Goal: Task Accomplishment & Management: Use online tool/utility

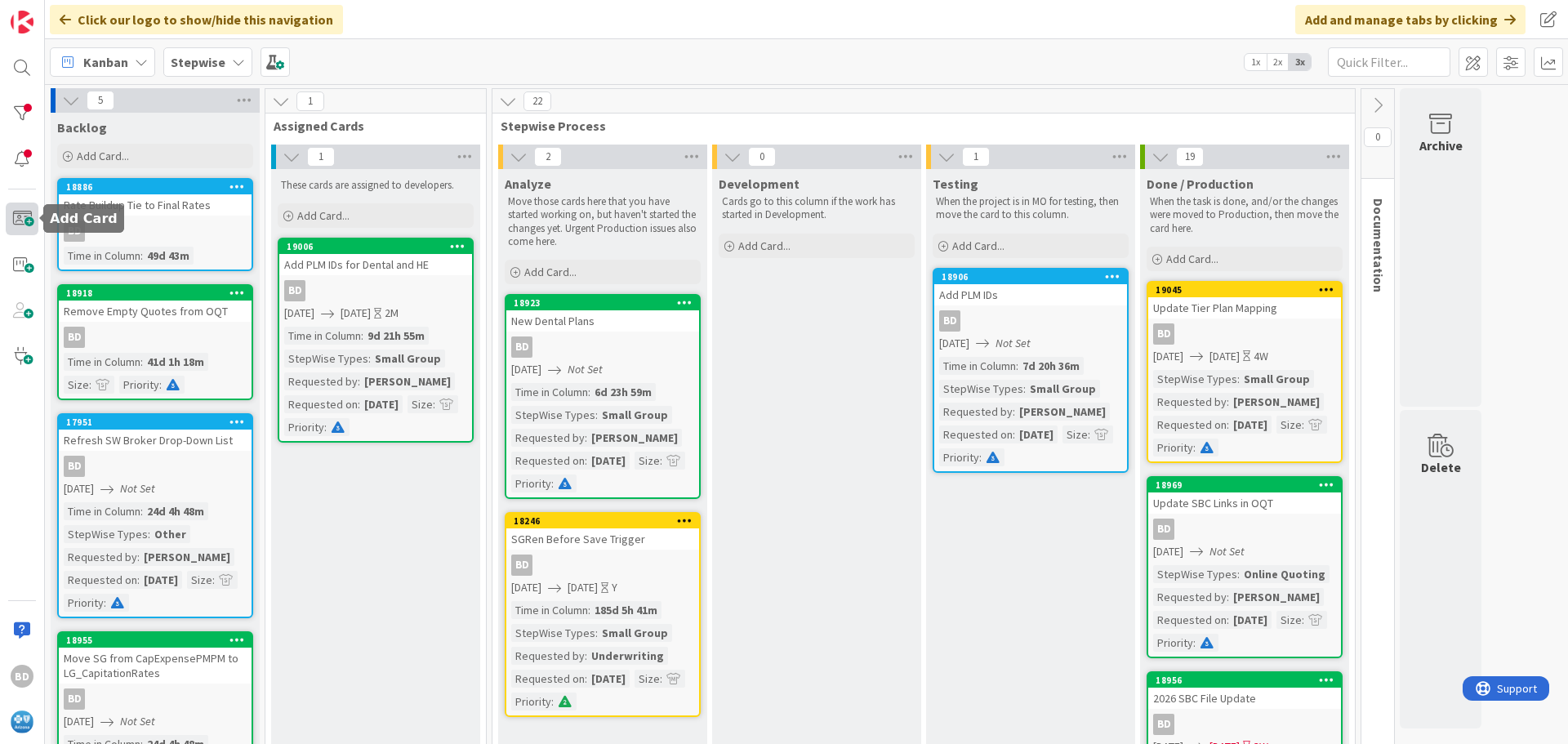
click at [19, 214] on span at bounding box center [22, 219] width 33 height 33
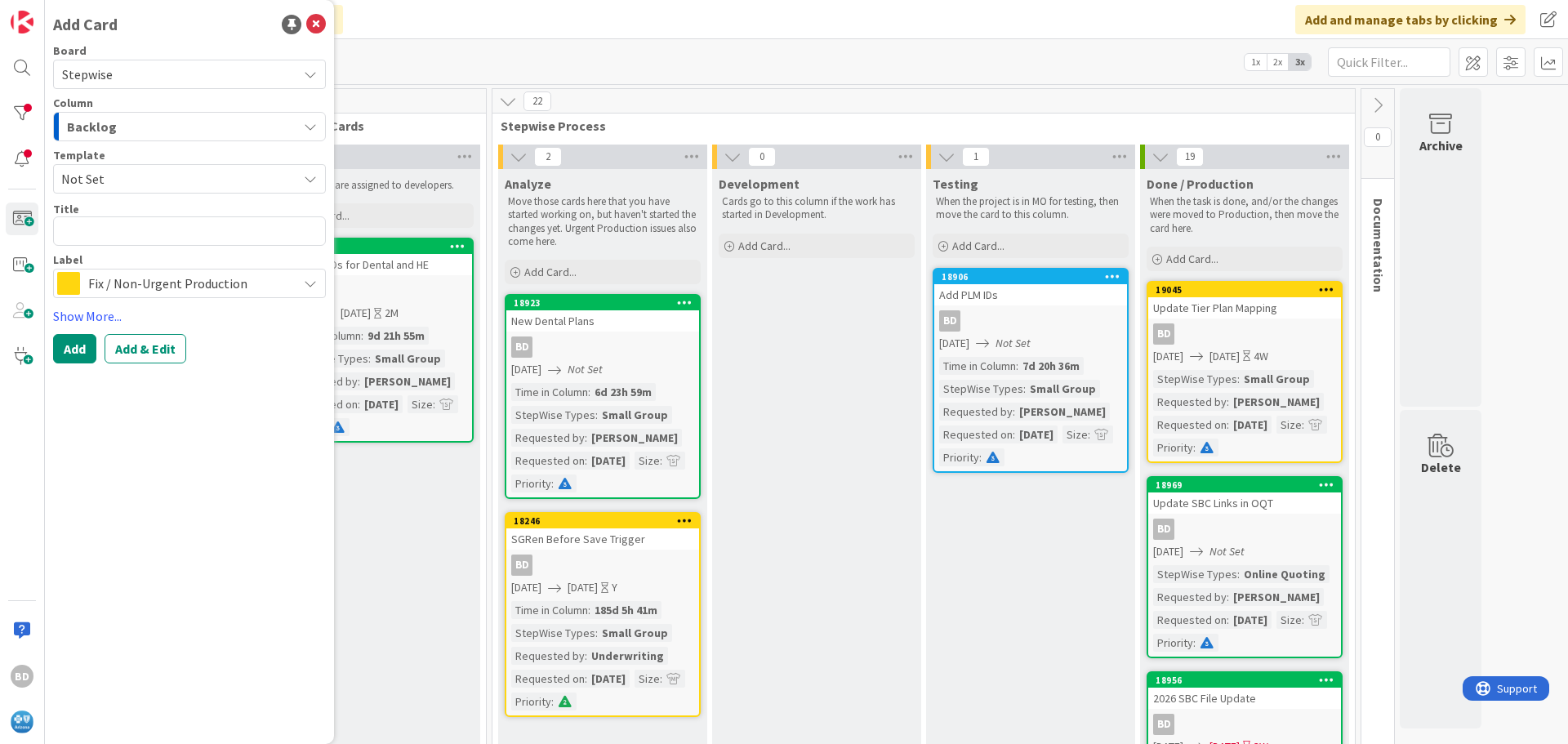
click at [98, 226] on textarea at bounding box center [189, 231] width 273 height 29
type textarea "x"
type textarea "V"
type textarea "x"
type textarea "Vi"
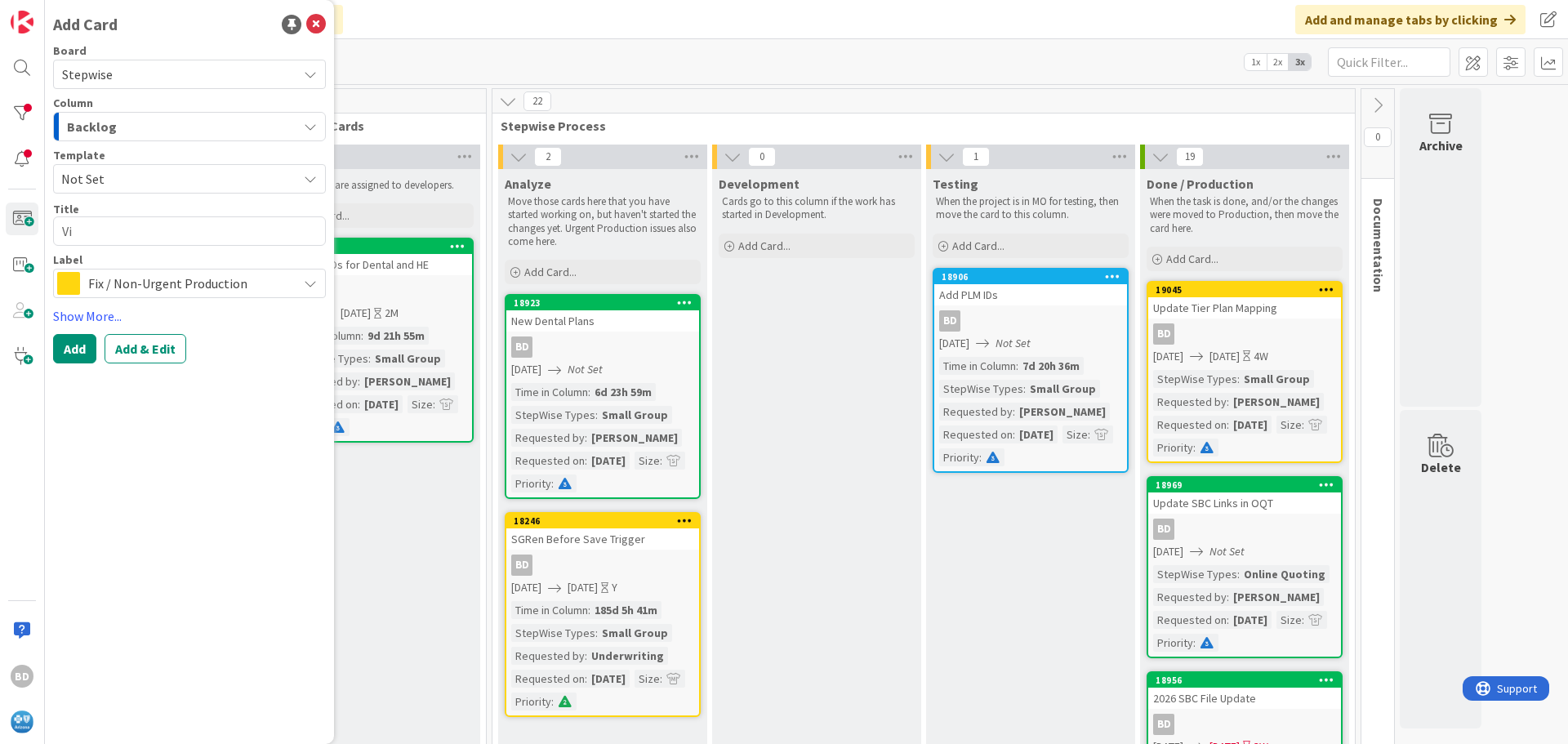
type textarea "x"
type textarea "Vis"
type textarea "x"
type textarea "Visi"
type textarea "x"
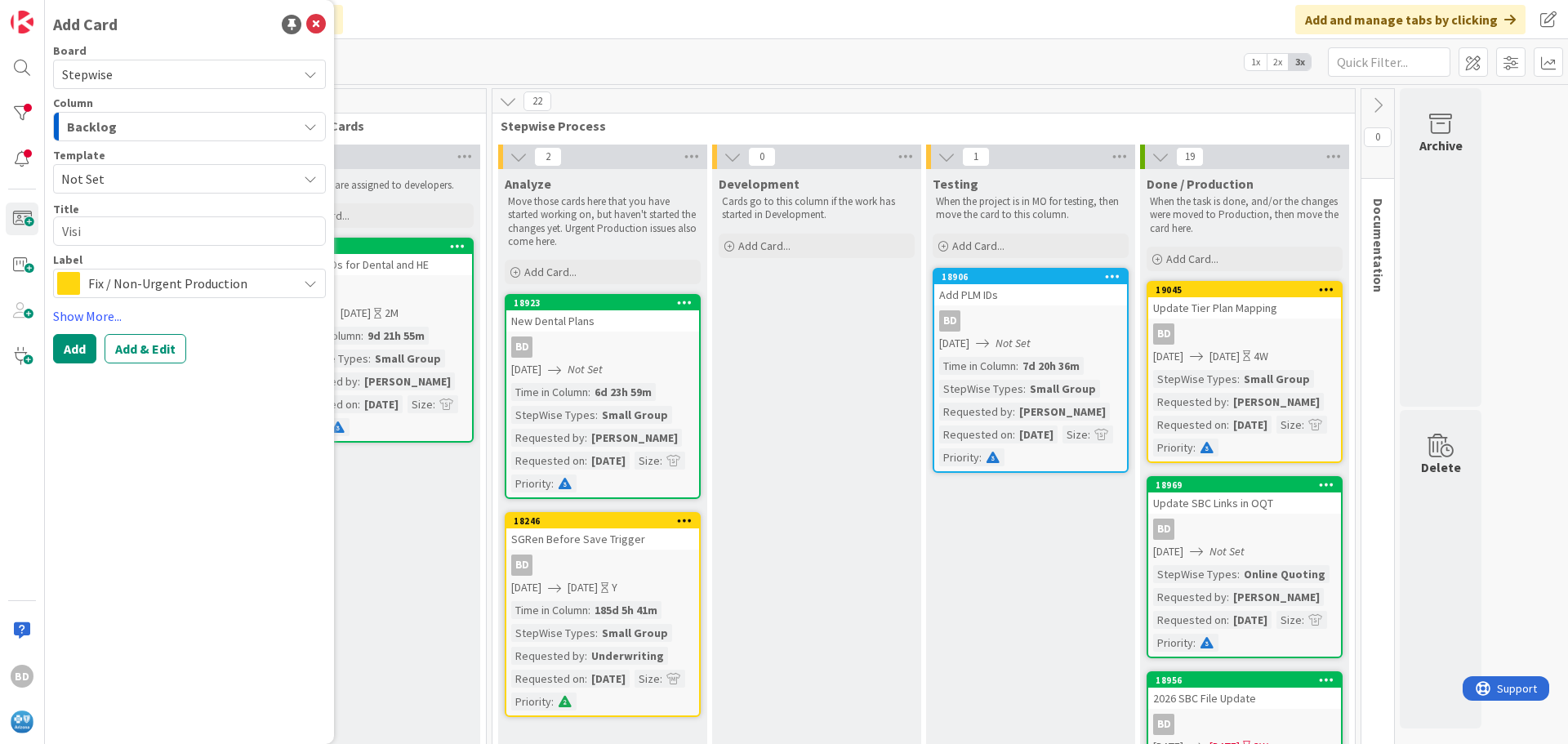
type textarea "Visio"
type textarea "x"
type textarea "Vision"
type textarea "x"
type textarea "Vision"
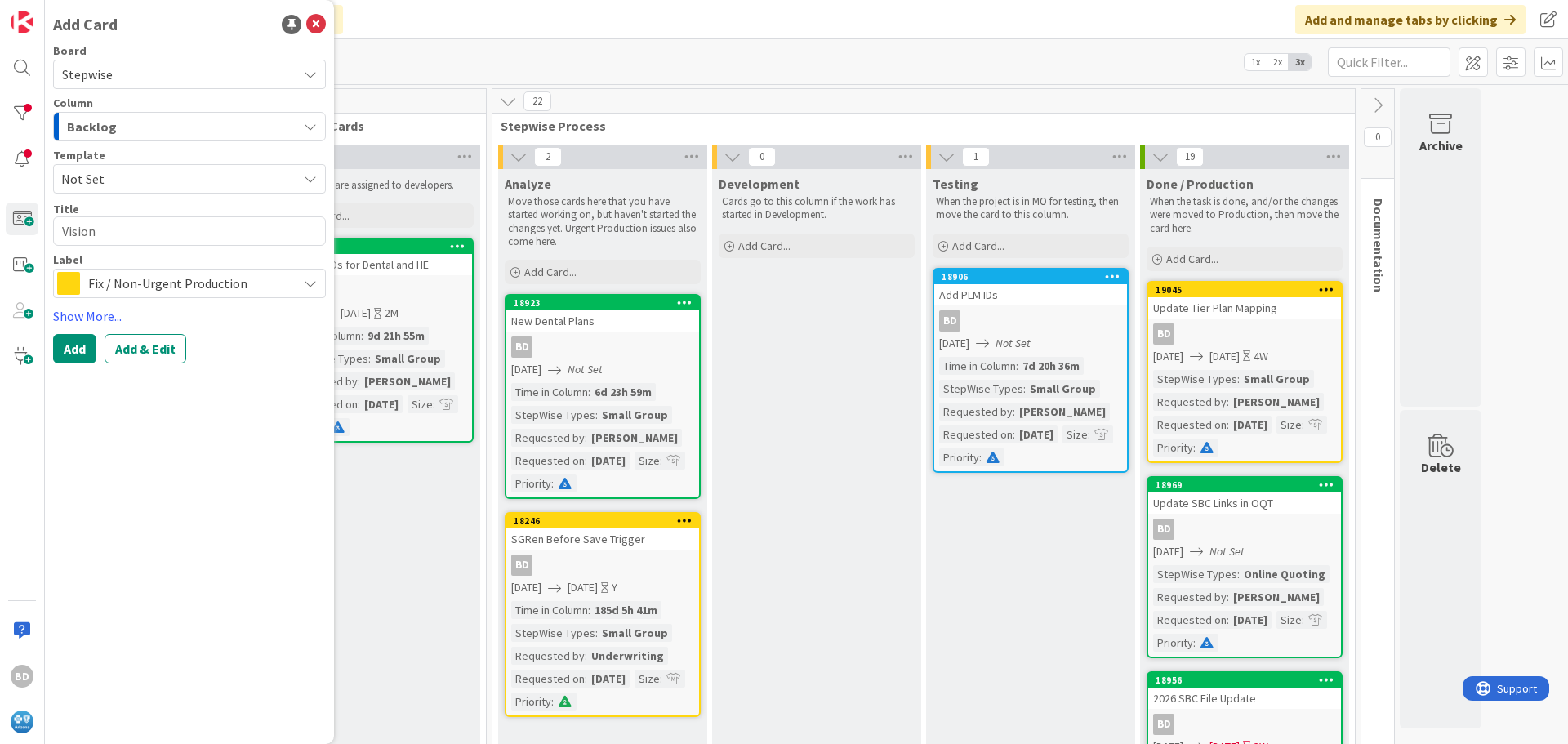
type textarea "x"
type textarea "Vision I"
type textarea "x"
type textarea "Vision ID"
type textarea "x"
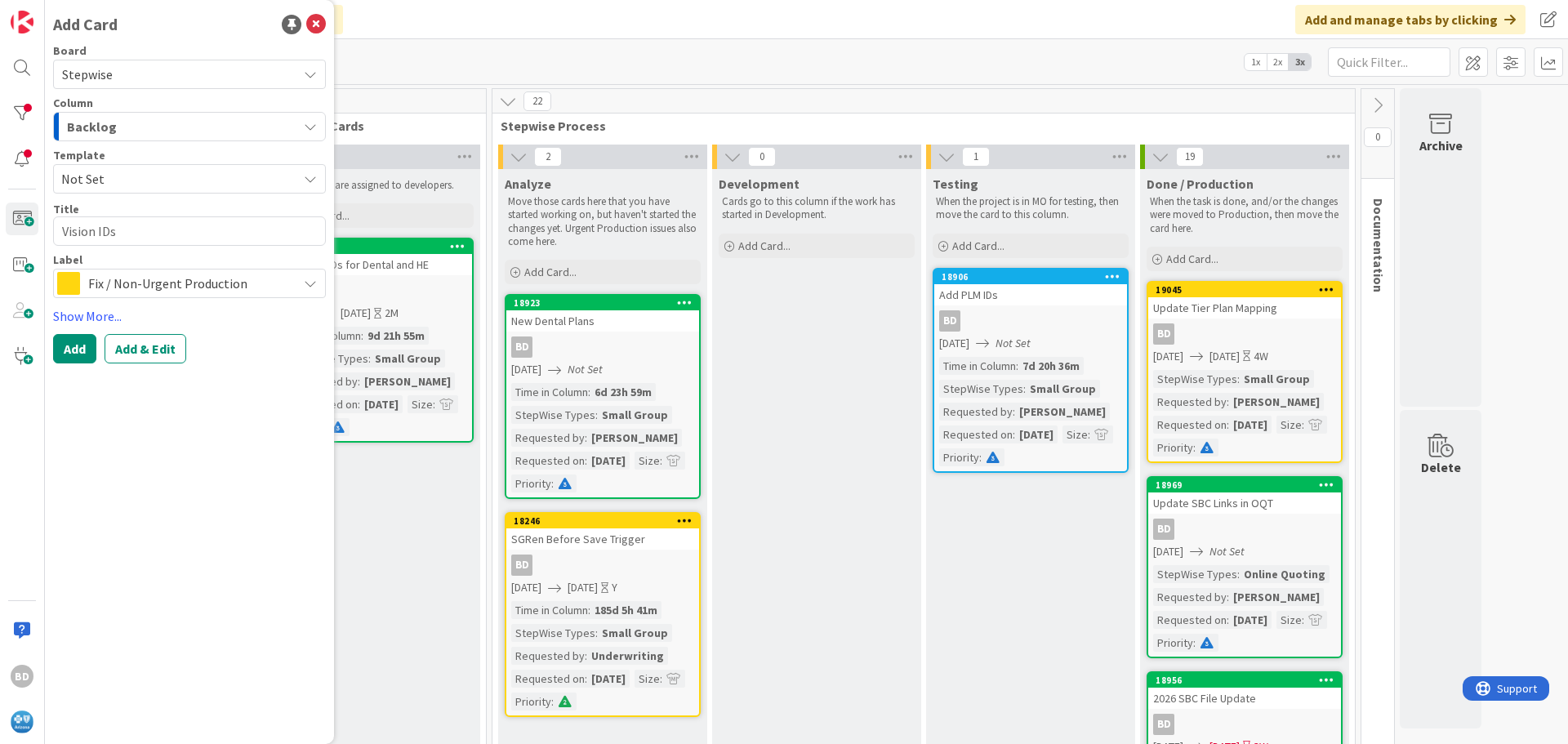
type textarea "Vision IDs"
click at [189, 279] on span "Fix / Non-Urgent Production" at bounding box center [189, 283] width 201 height 23
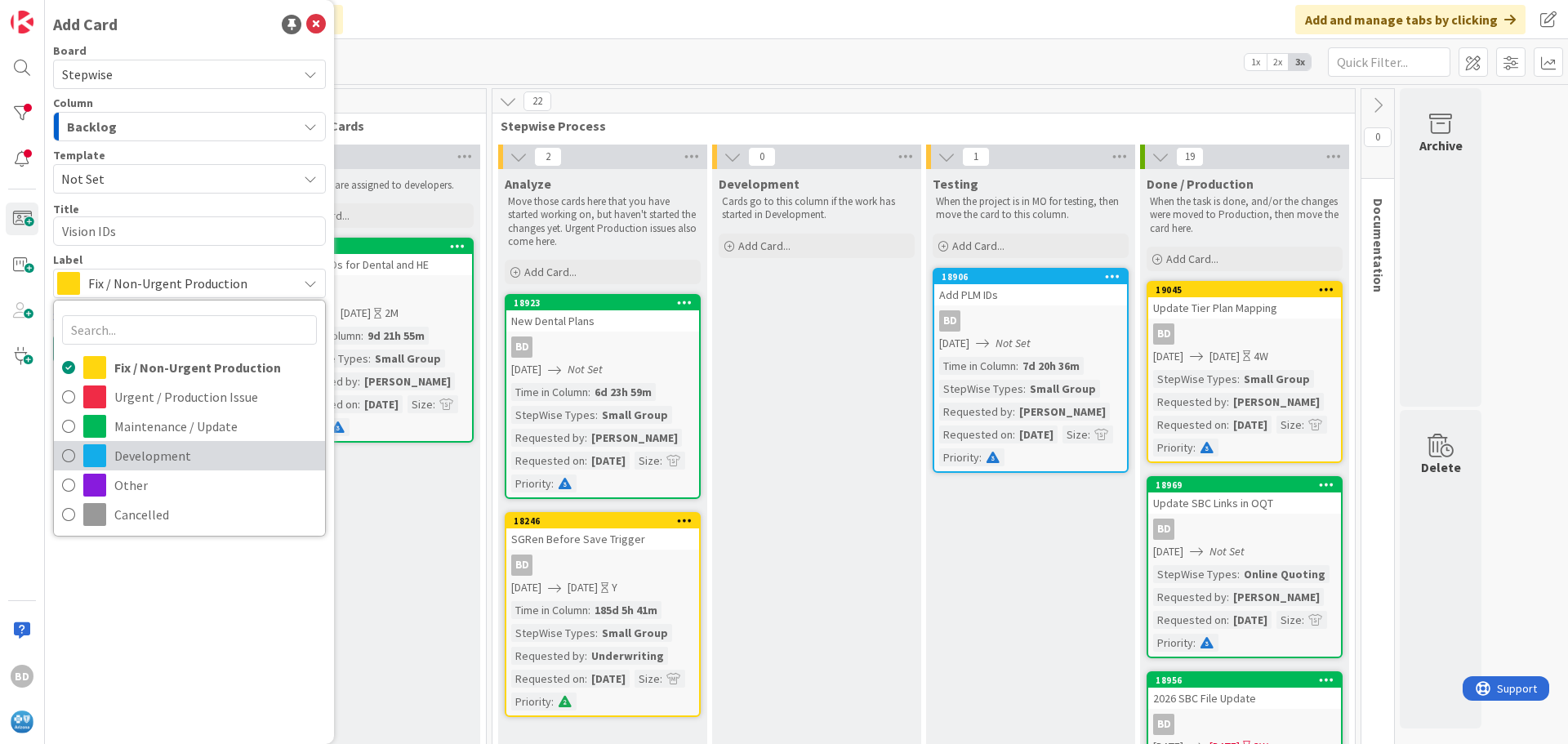
click at [138, 447] on span "Development" at bounding box center [216, 456] width 203 height 25
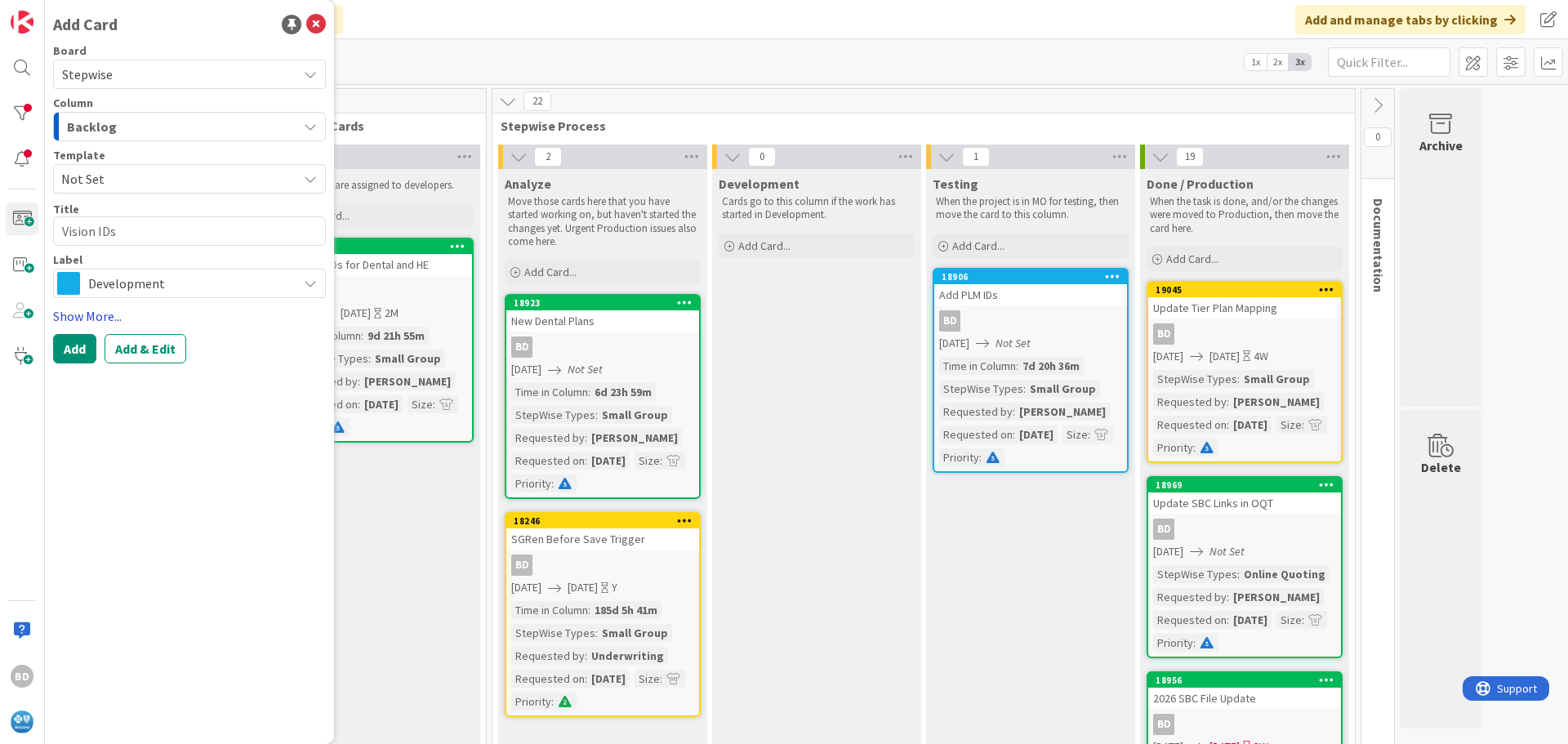
click at [81, 315] on link "Show More..." at bounding box center [189, 315] width 273 height 19
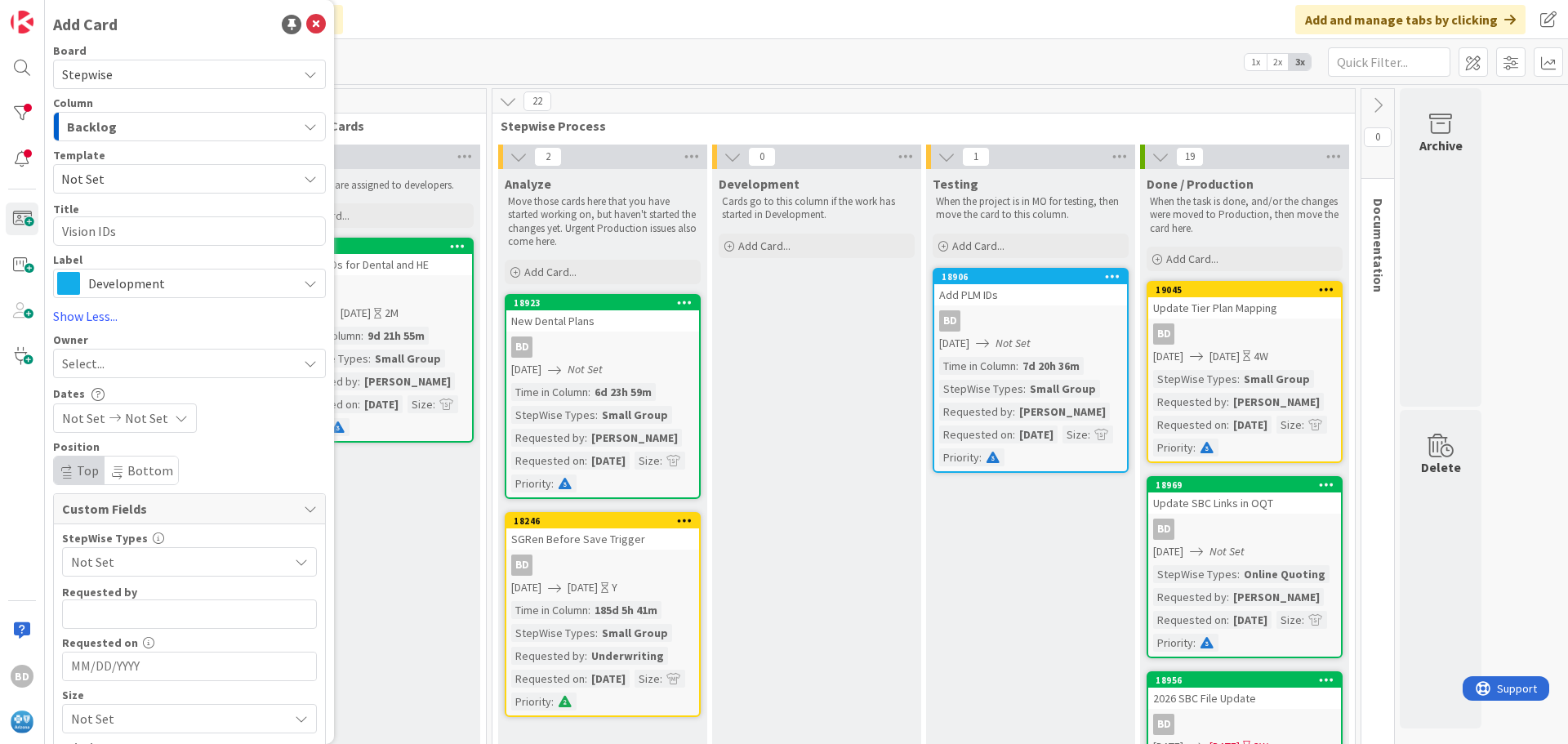
click at [90, 362] on span "Select..." at bounding box center [83, 362] width 43 height 19
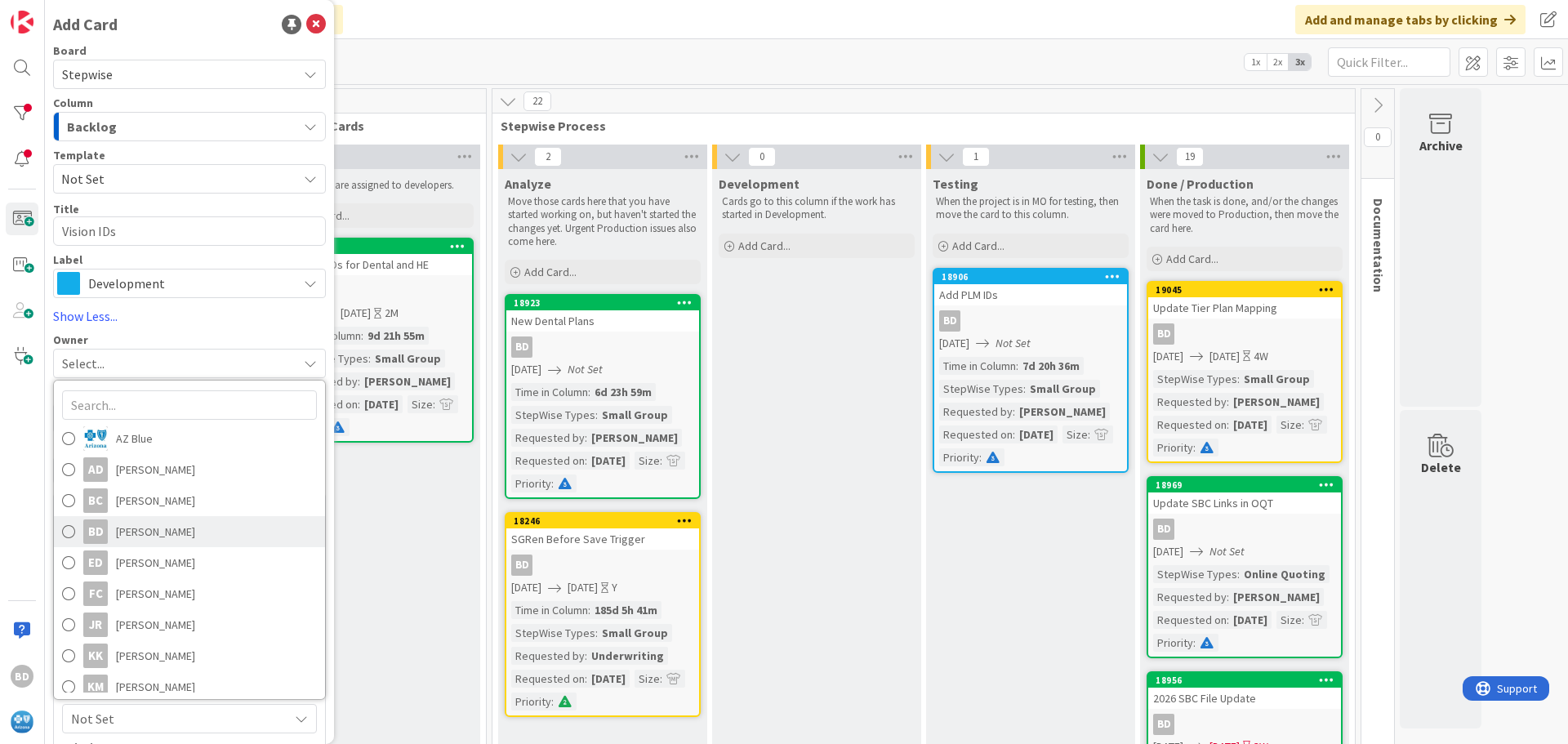
click at [119, 522] on span "[PERSON_NAME]" at bounding box center [155, 531] width 79 height 25
type textarea "x"
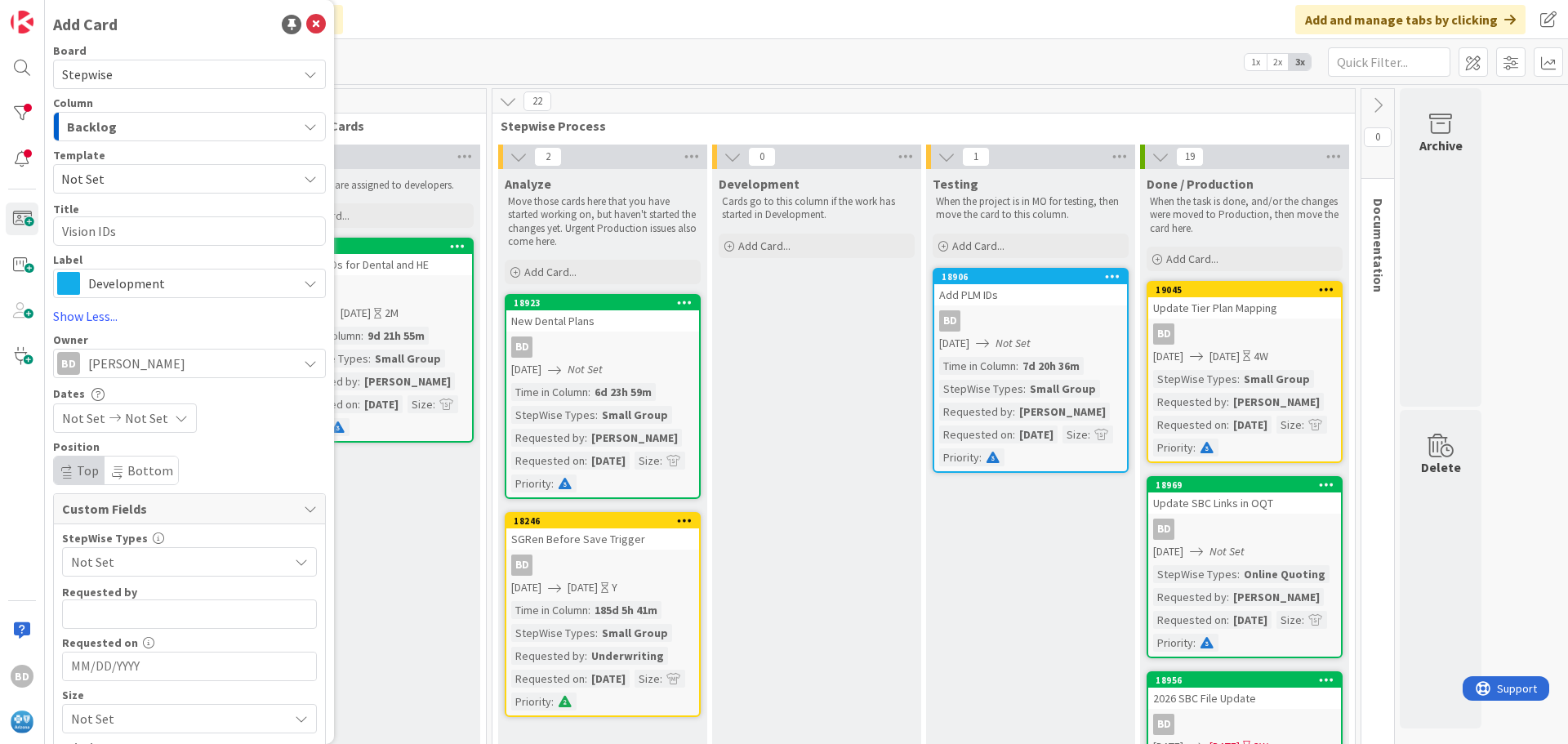
click at [90, 412] on span "Not Set" at bounding box center [83, 417] width 43 height 19
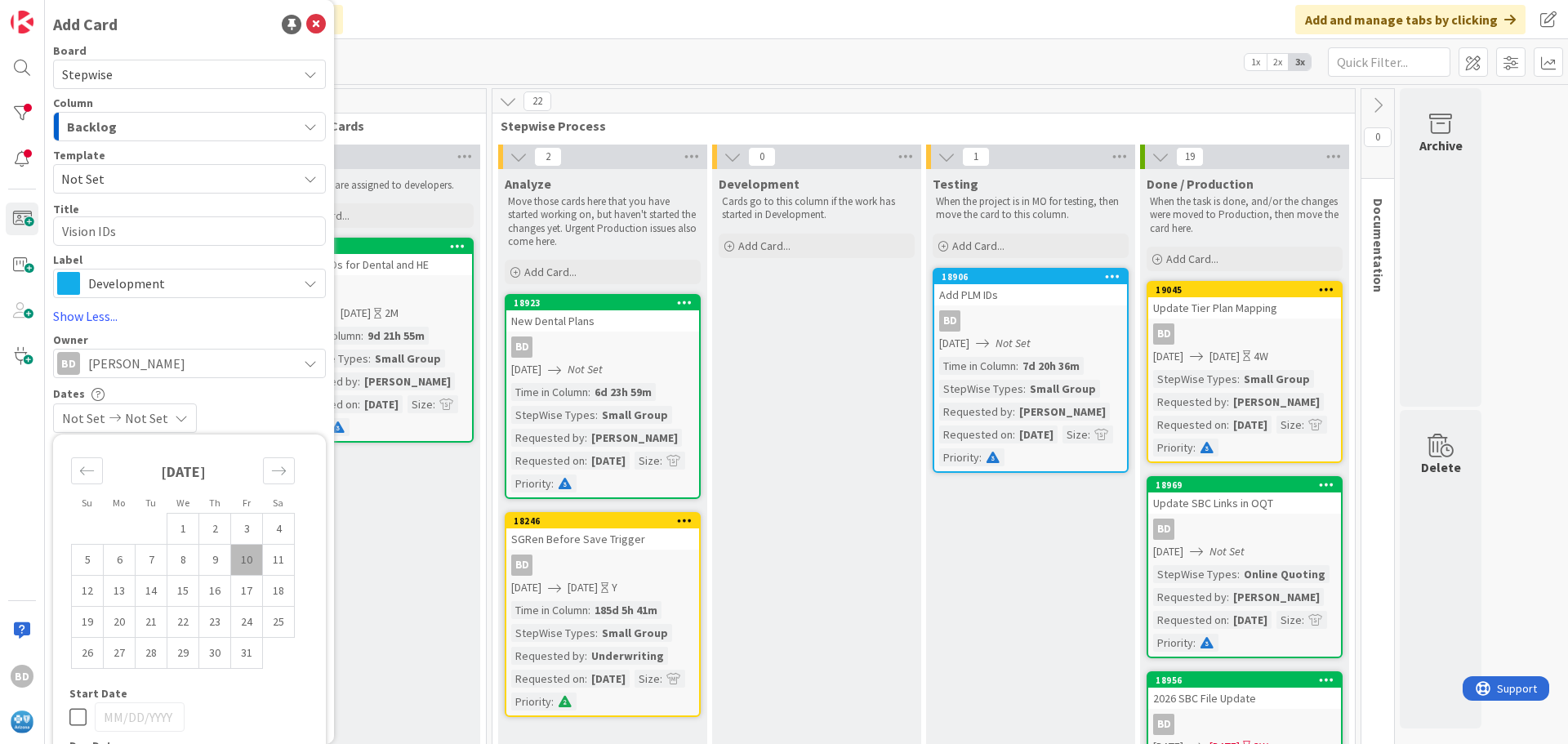
click at [240, 554] on td "10" at bounding box center [247, 561] width 32 height 31
type input "[DATE]"
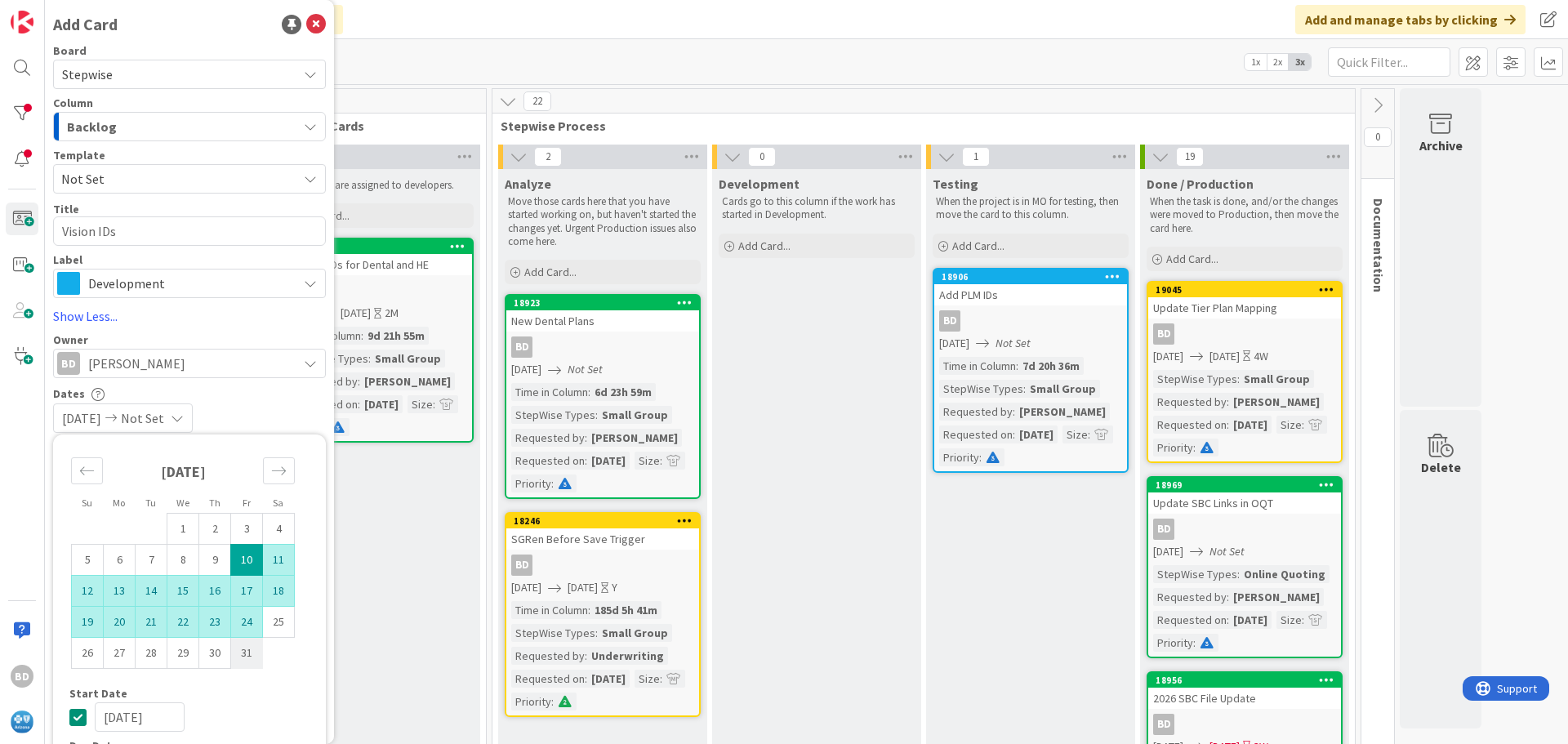
type textarea "x"
click at [251, 647] on td "31" at bounding box center [247, 654] width 32 height 31
type input "[DATE]"
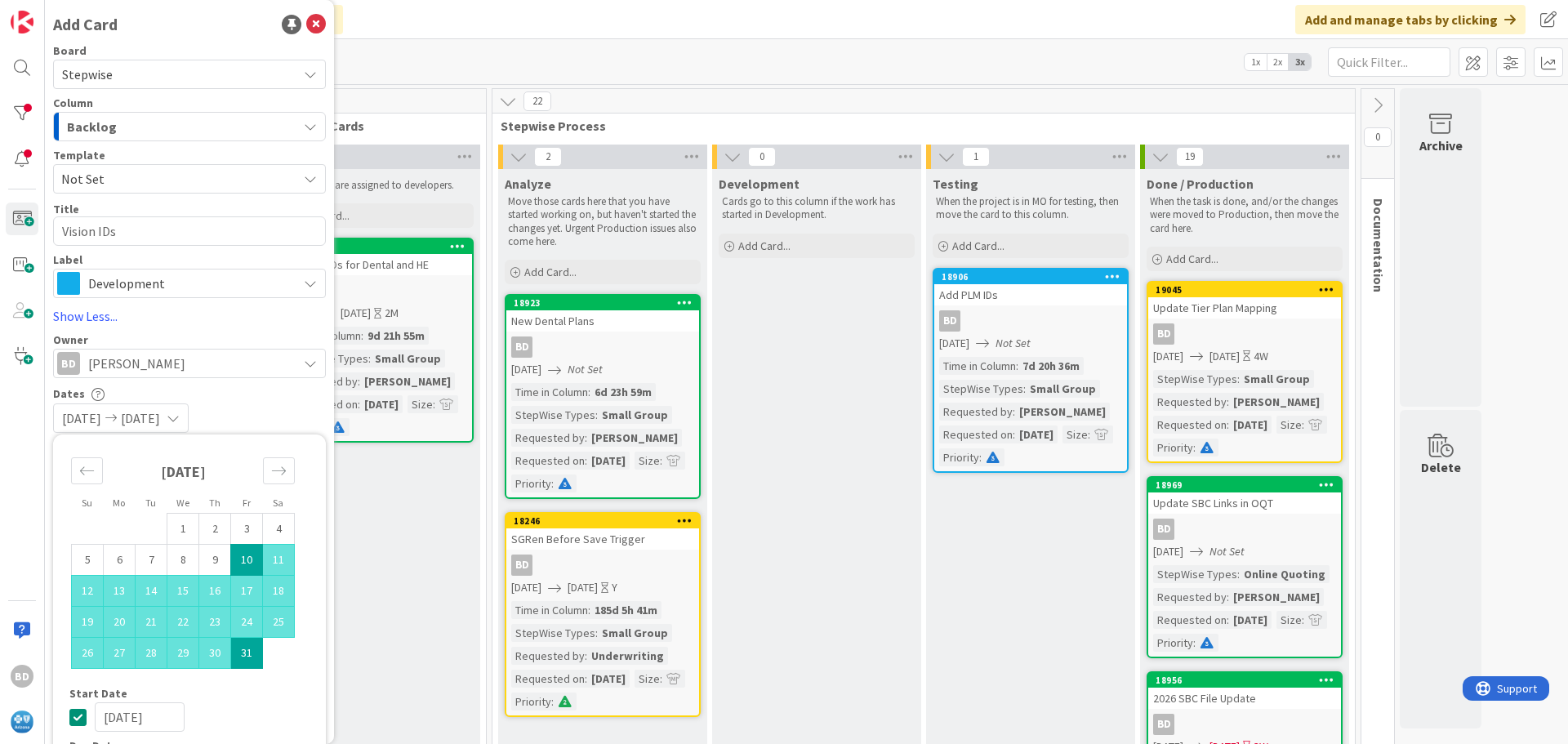
click at [267, 407] on div "[DATE] [DATE]" at bounding box center [189, 418] width 273 height 29
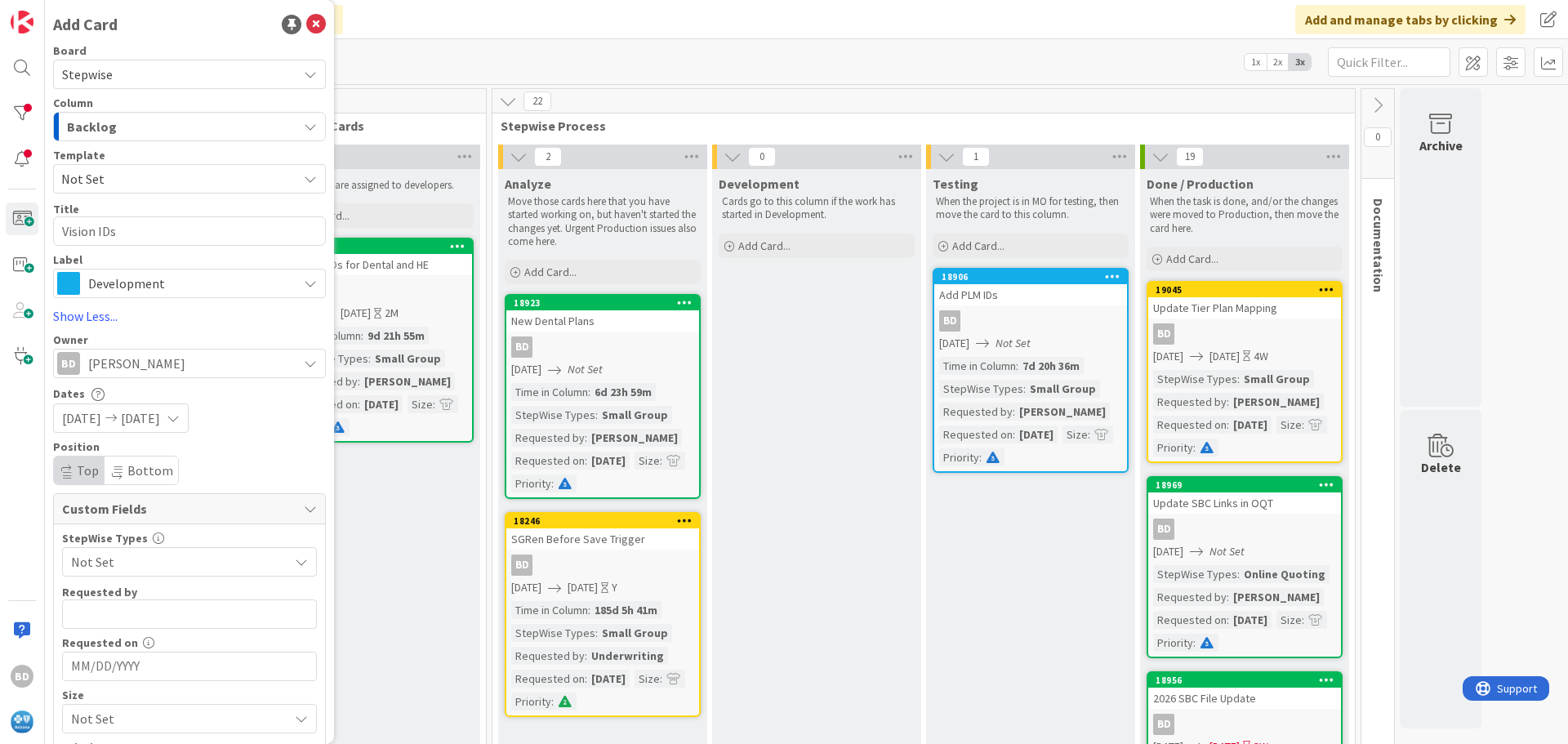
click at [106, 561] on span "Not Set" at bounding box center [175, 561] width 209 height 23
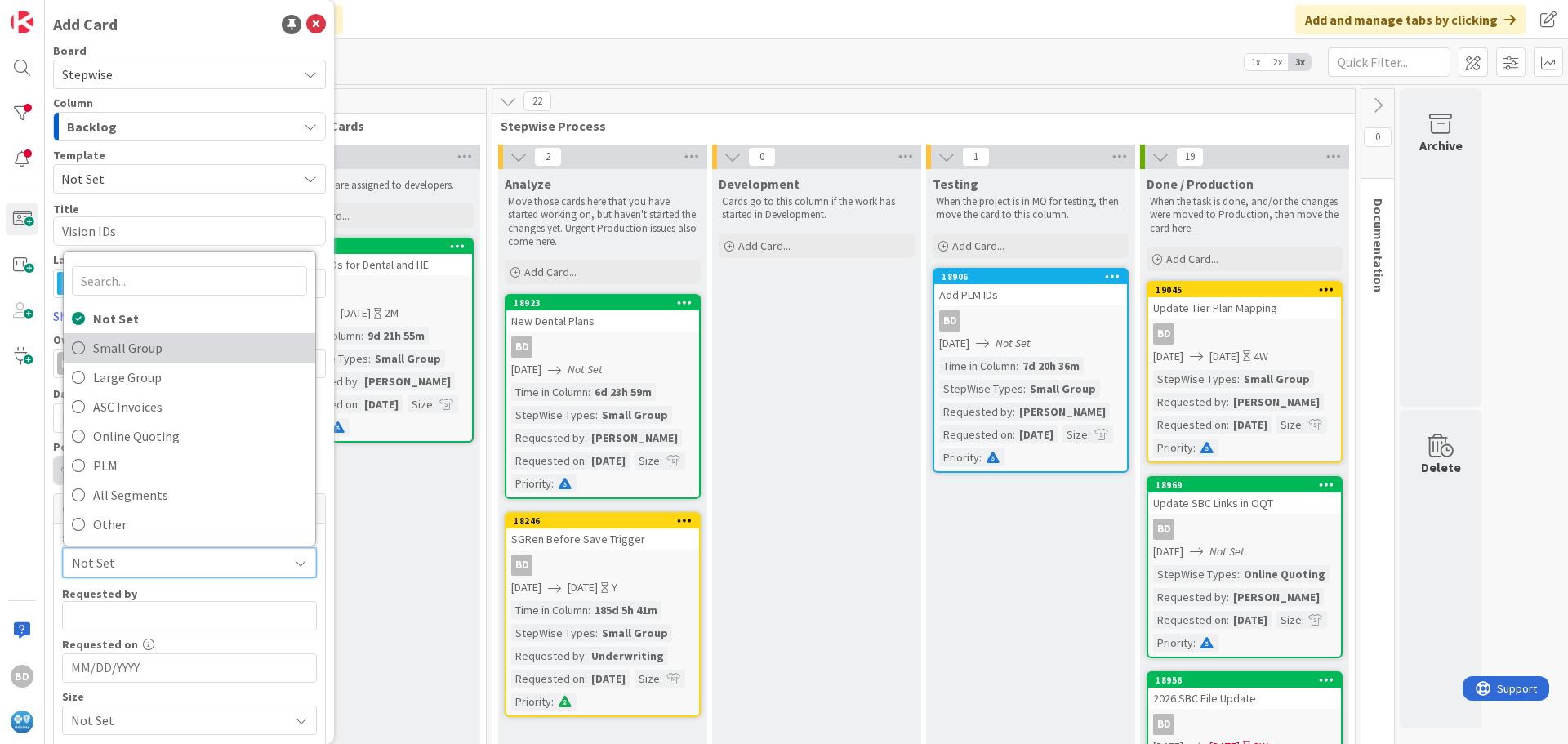
click at [129, 351] on span "Small Group" at bounding box center [200, 348] width 214 height 25
type textarea "x"
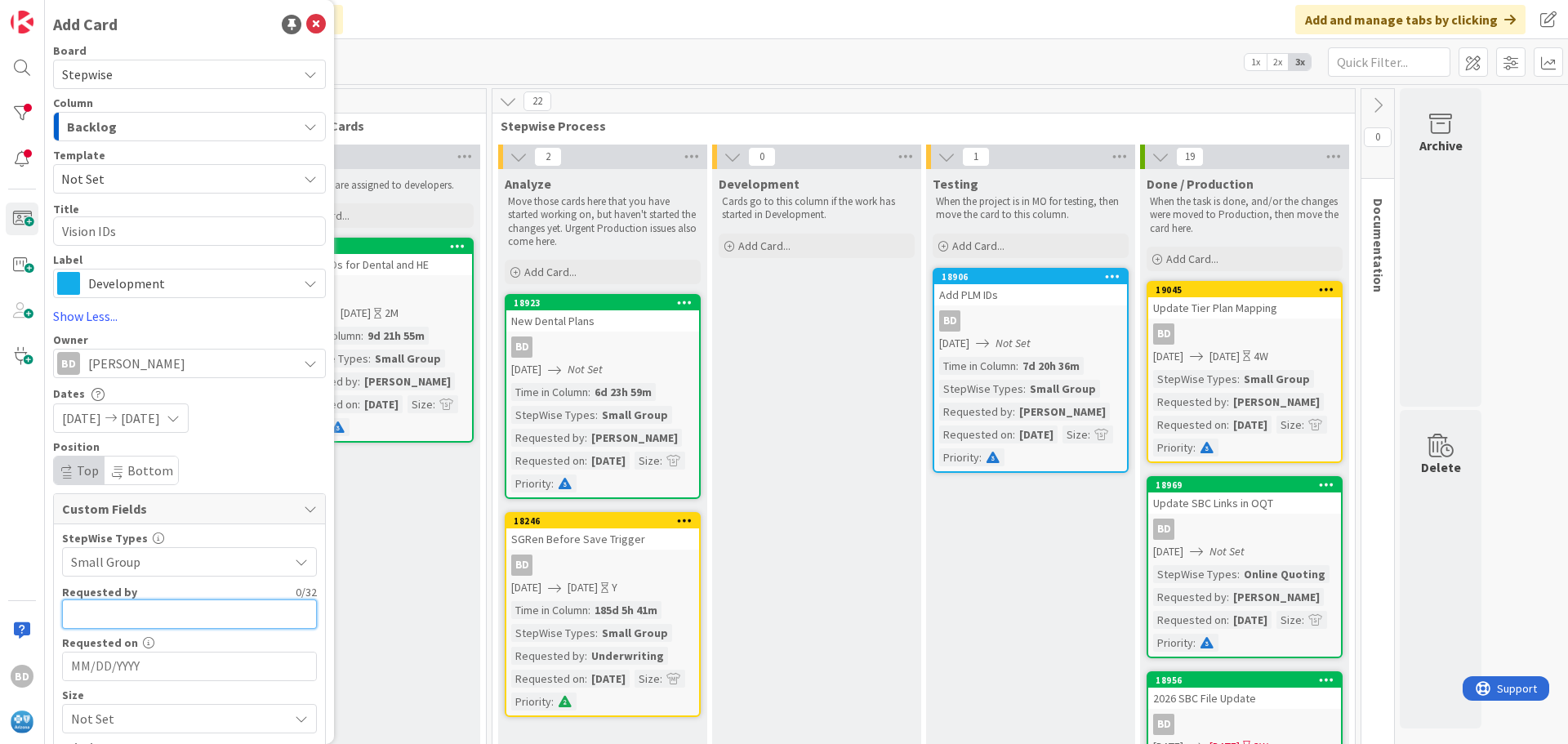
click at [95, 609] on input "text" at bounding box center [189, 613] width 255 height 29
type input "[PERSON_NAME]"
type textarea "x"
type input "[PERSON_NAME]"
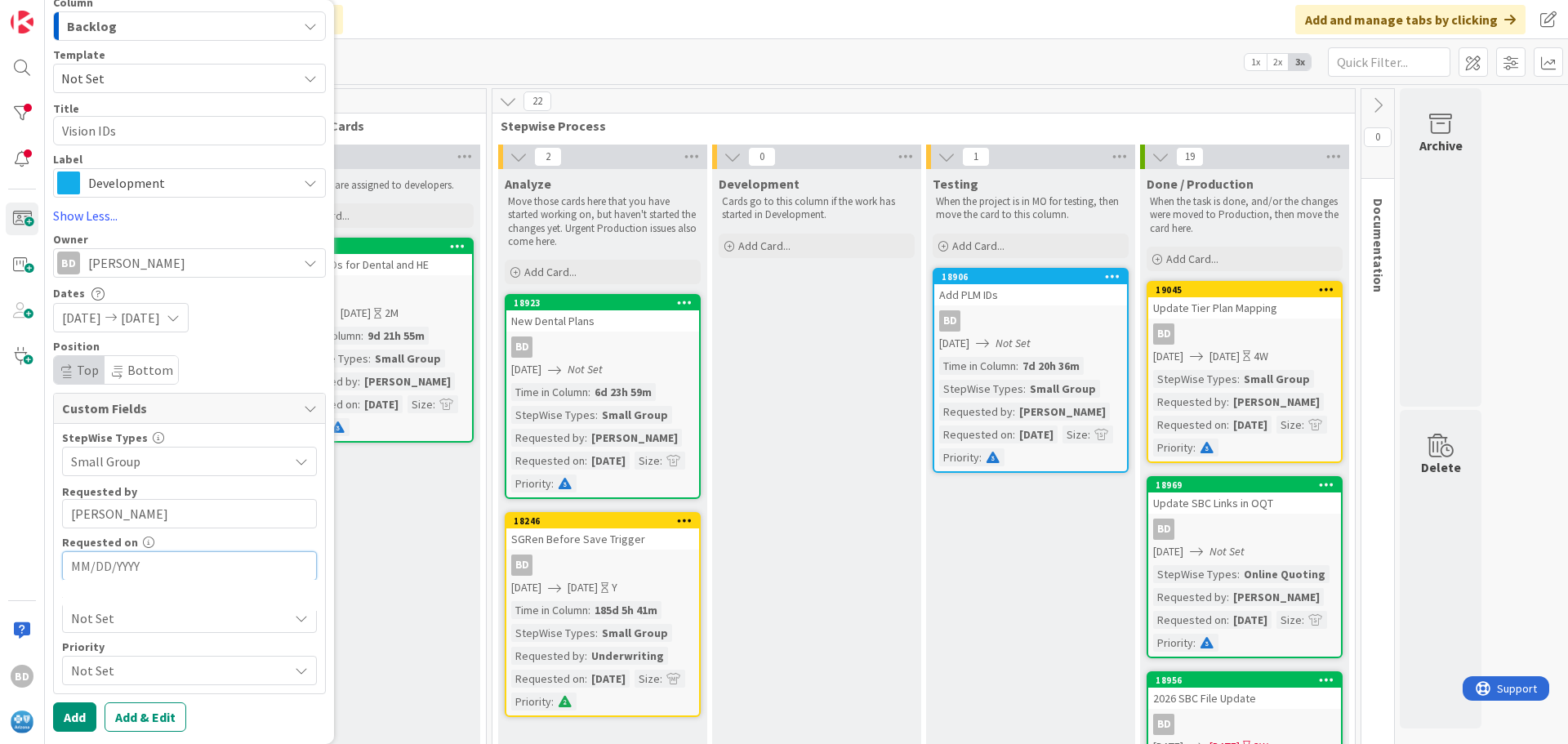
click at [98, 566] on input "MM/DD/YYYY" at bounding box center [189, 566] width 237 height 27
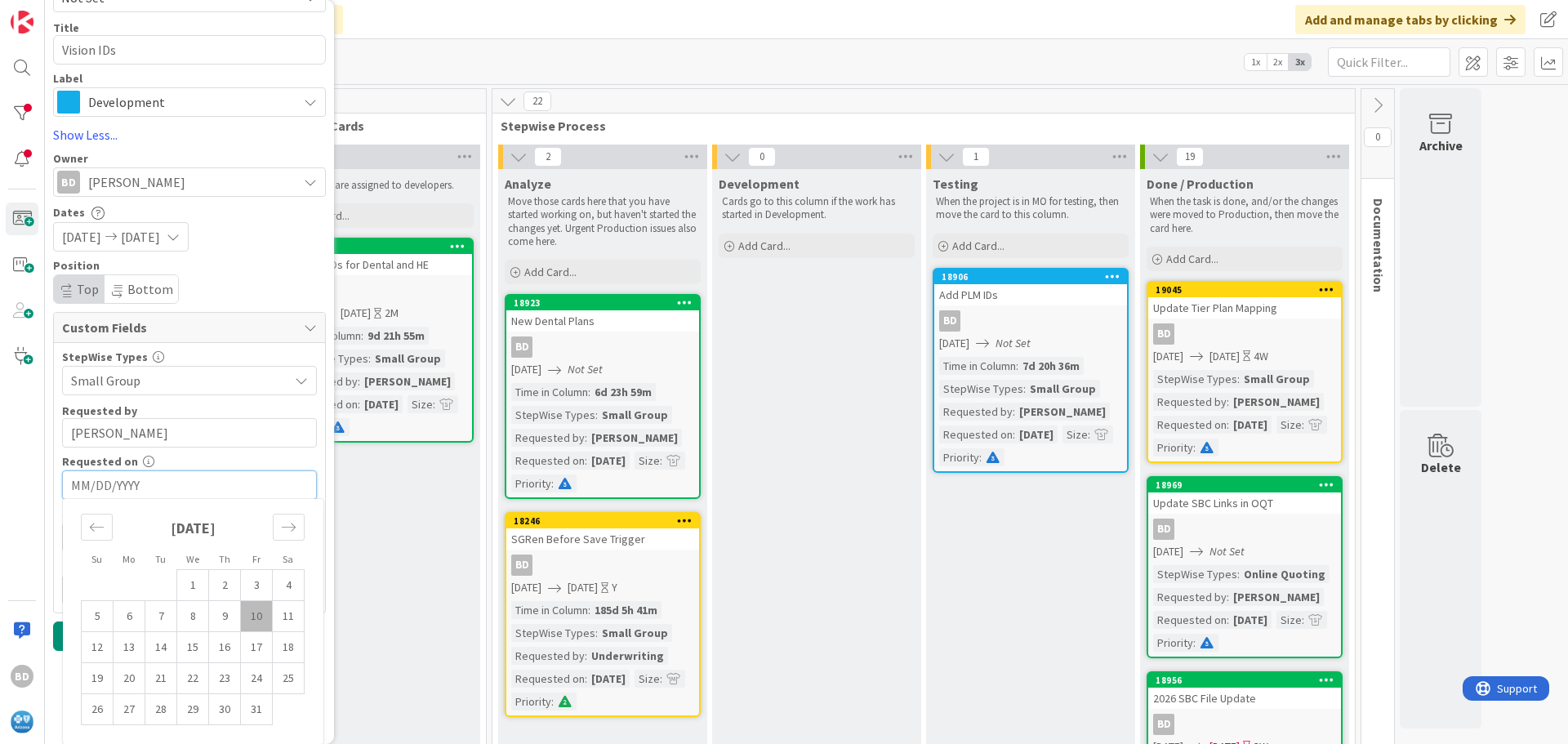
click at [259, 614] on td "10" at bounding box center [257, 616] width 32 height 31
type textarea "x"
type input "[DATE]"
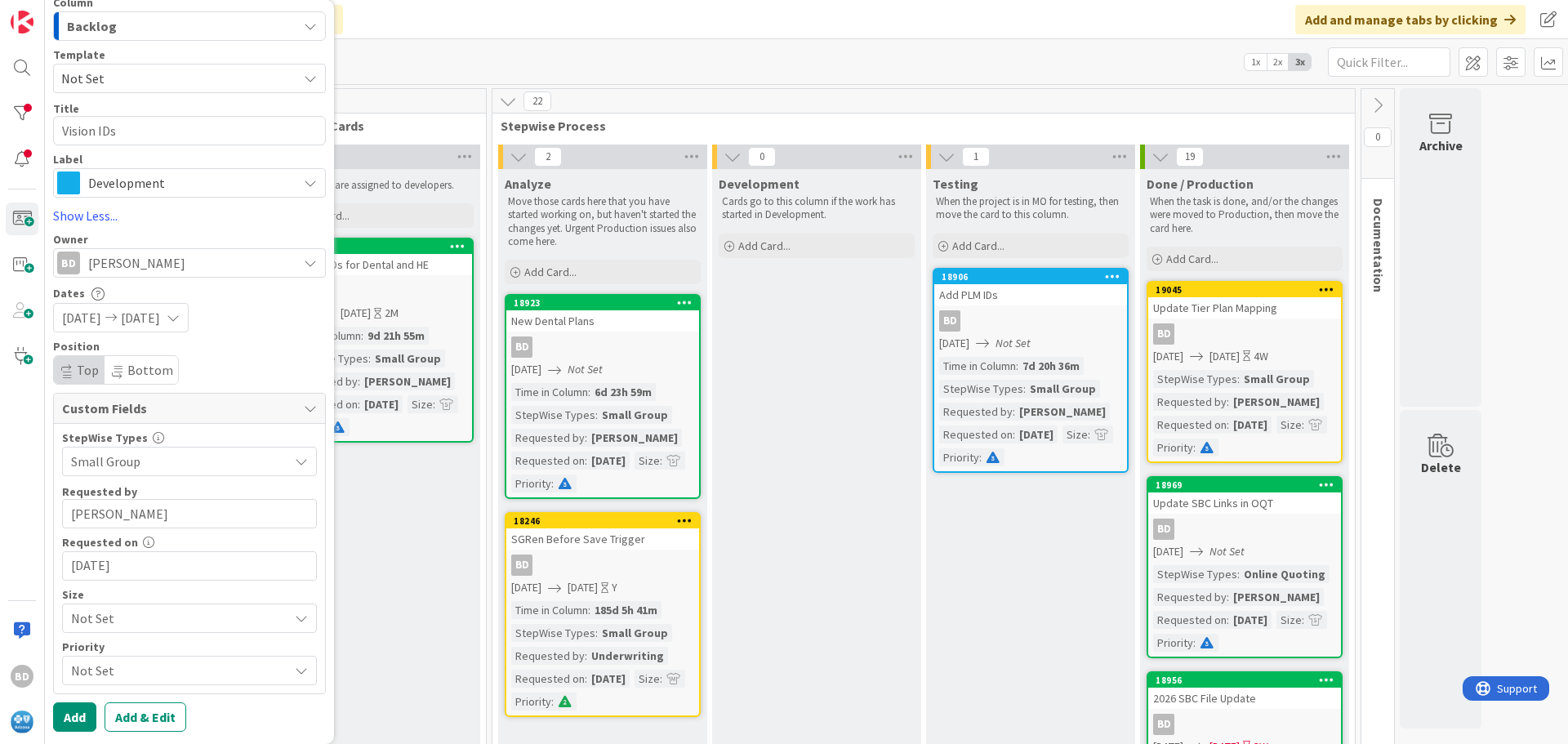
click at [93, 614] on span "Not Set" at bounding box center [175, 618] width 209 height 23
drag, startPoint x: 117, startPoint y: 482, endPoint x: 121, endPoint y: 496, distance: 14.6
click at [117, 482] on link "Small" at bounding box center [189, 490] width 251 height 29
click at [108, 668] on span "Not Set" at bounding box center [175, 670] width 209 height 23
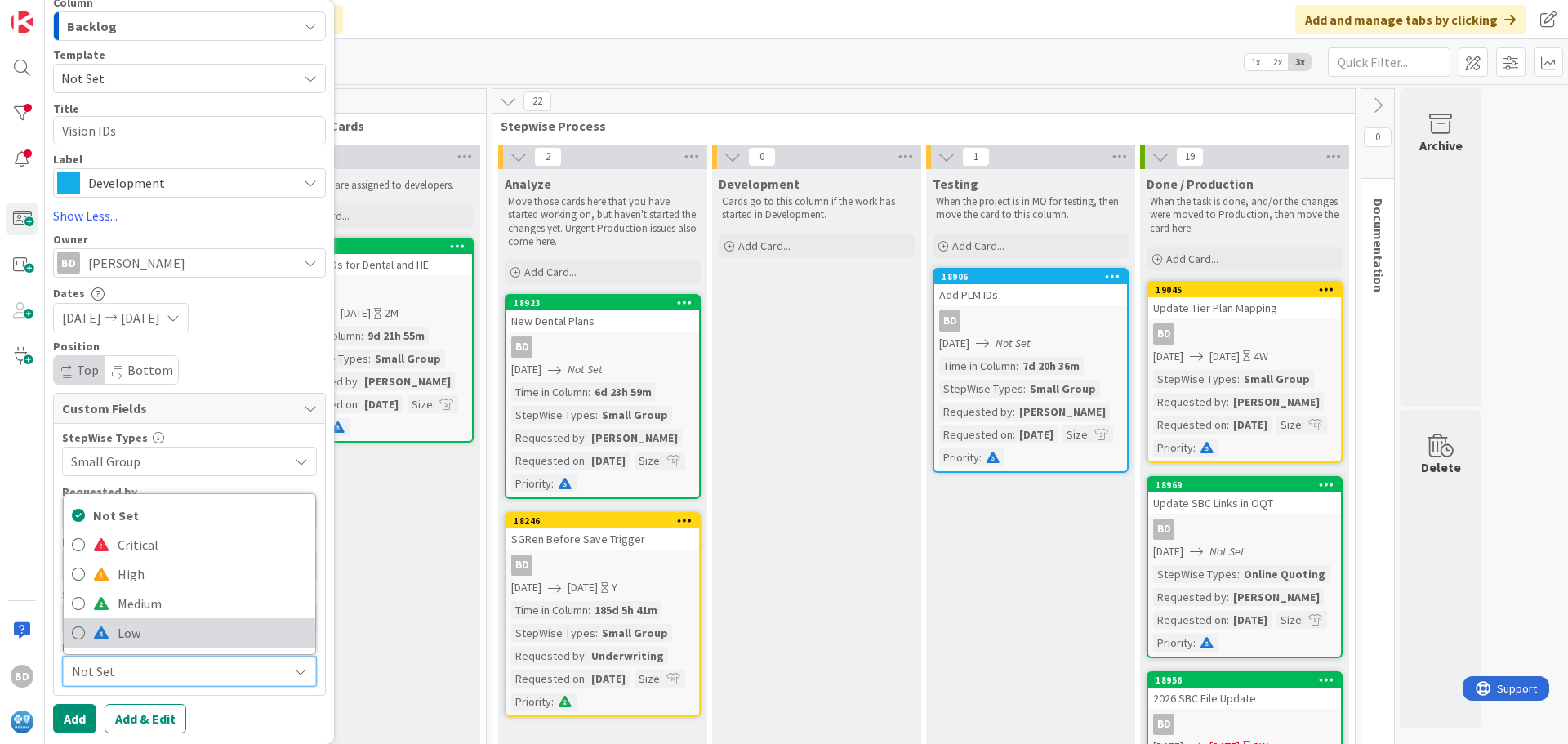
click at [111, 623] on link "Low" at bounding box center [189, 633] width 251 height 29
type textarea "x"
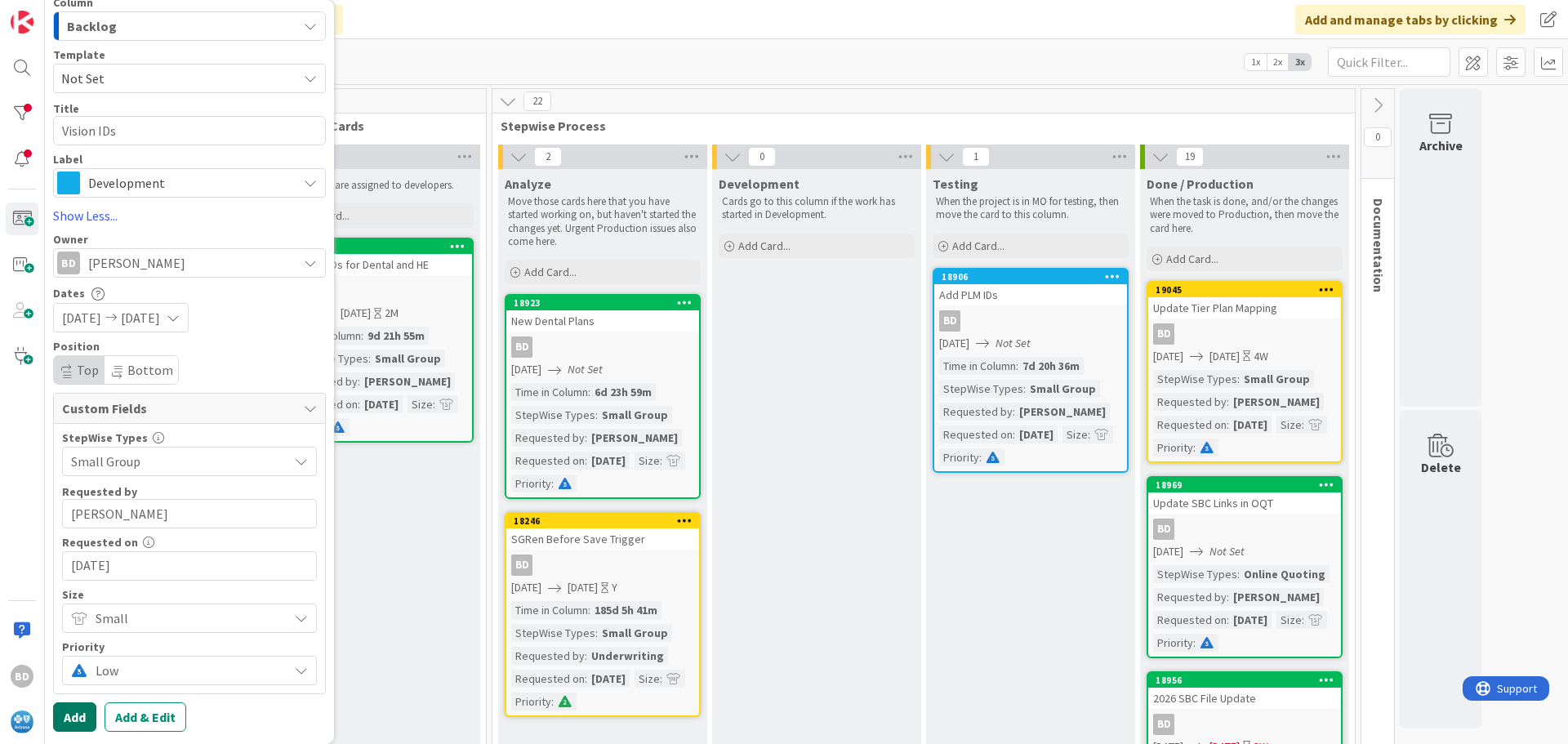
click at [72, 726] on button "Add" at bounding box center [74, 717] width 43 height 29
